Goal: Task Accomplishment & Management: Complete application form

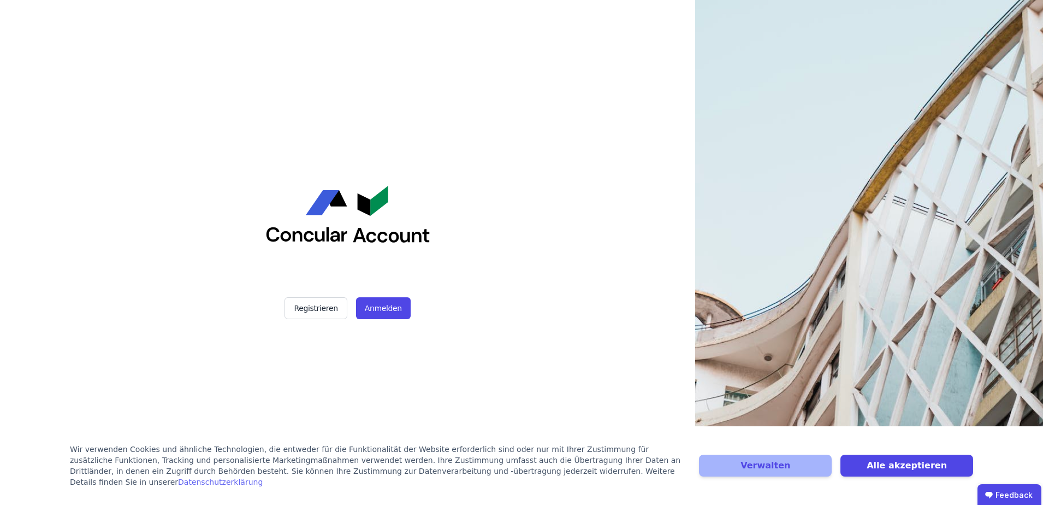
click at [924, 483] on div "Verwalten Alle akzeptieren" at bounding box center [836, 465] width 274 height 44
click at [915, 475] on button "Alle akzeptieren" at bounding box center [907, 465] width 133 height 22
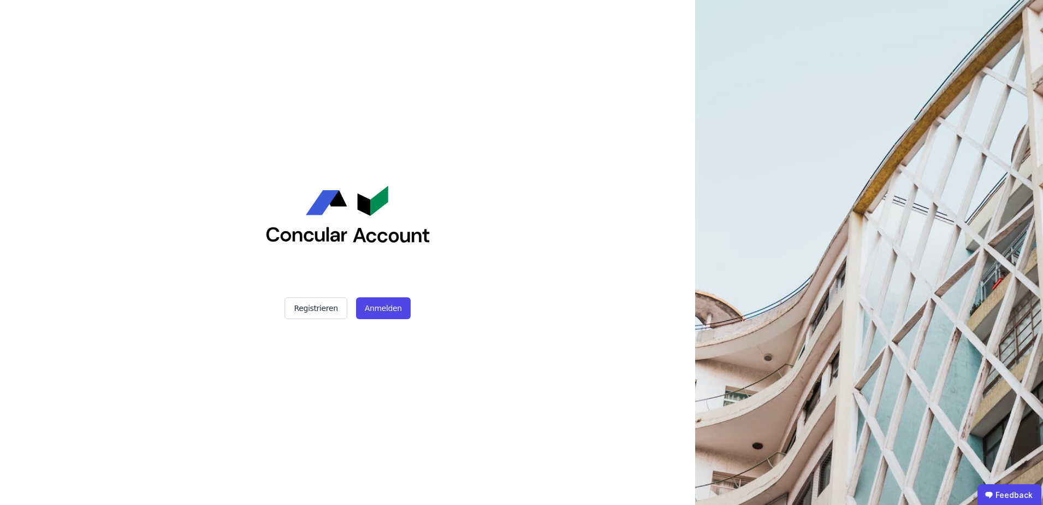
click at [804, 132] on img at bounding box center [869, 371] width 348 height 742
click at [302, 299] on button "Registrieren" at bounding box center [316, 308] width 62 height 22
